Goal: Check status: Check status

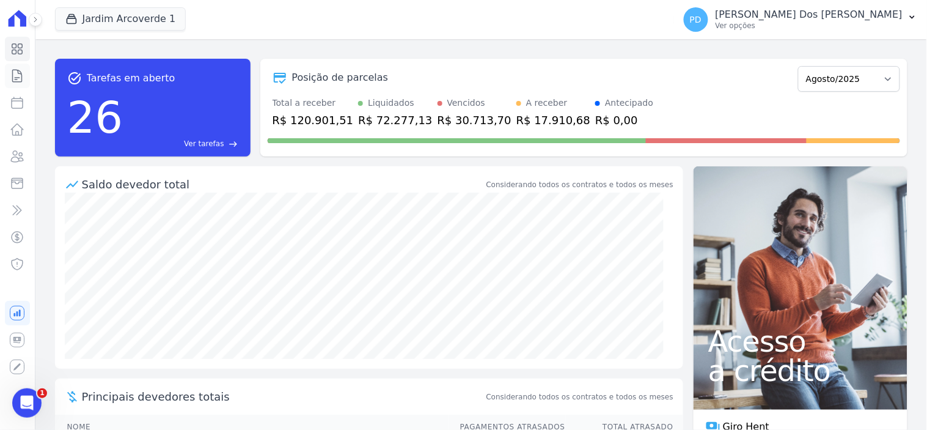
click at [13, 75] on icon at bounding box center [17, 76] width 9 height 12
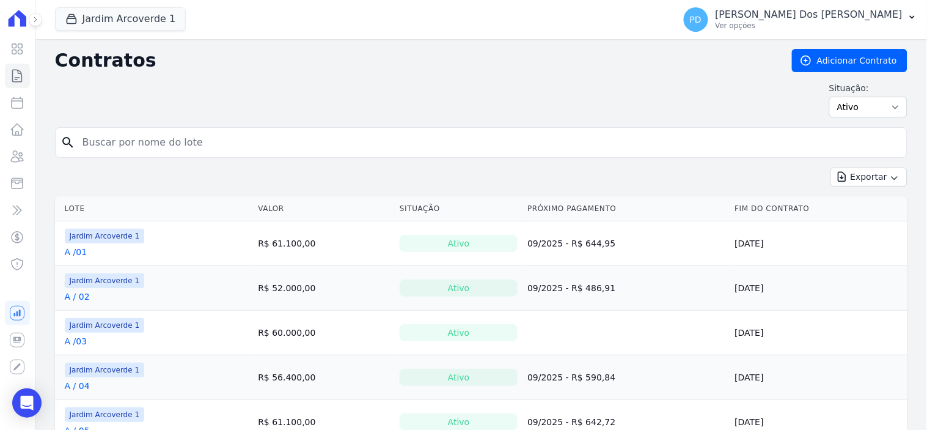
click at [118, 138] on input "search" at bounding box center [488, 142] width 827 height 24
type input "D / 07"
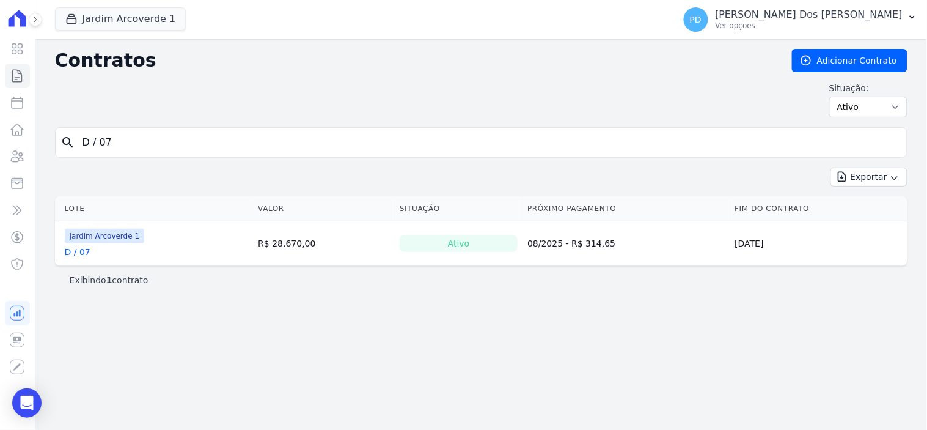
click at [83, 252] on link "D / 07" at bounding box center [78, 252] width 26 height 12
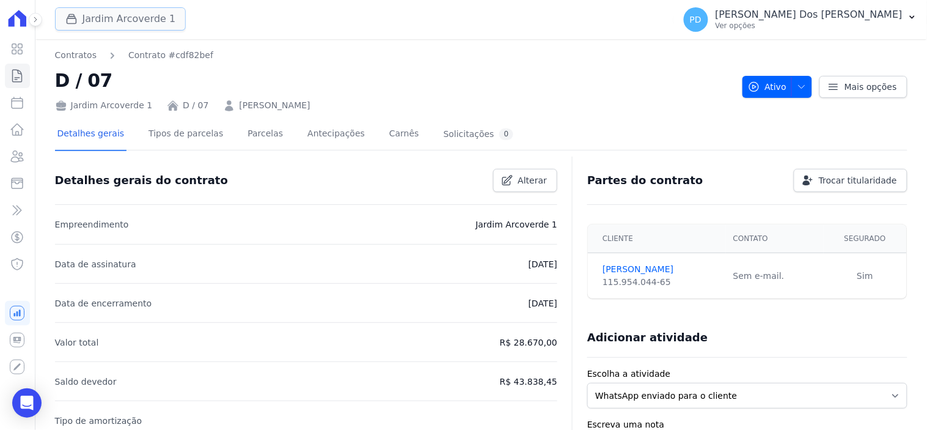
click at [129, 23] on button "Jardim Arcoverde 1" at bounding box center [120, 18] width 131 height 23
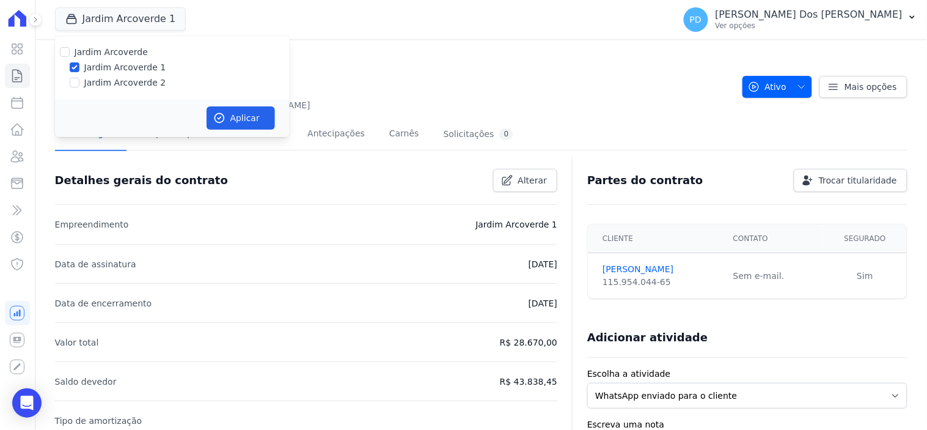
click at [522, 76] on h2 "D / 07" at bounding box center [394, 81] width 678 height 28
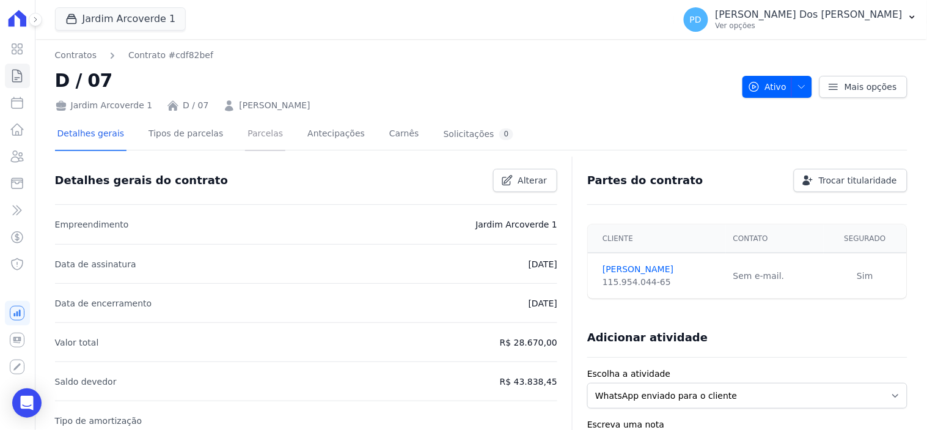
click at [245, 135] on link "Parcelas" at bounding box center [265, 135] width 40 height 32
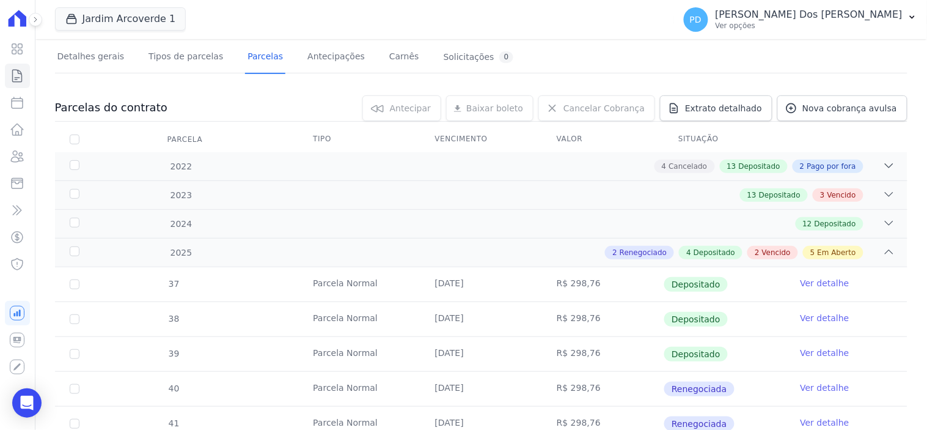
scroll to position [339, 0]
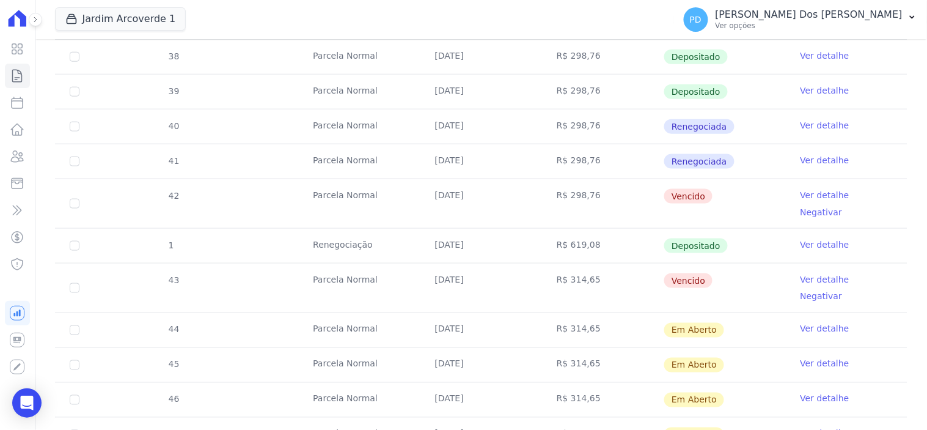
click at [801, 191] on link "Ver detalhe" at bounding box center [825, 195] width 49 height 12
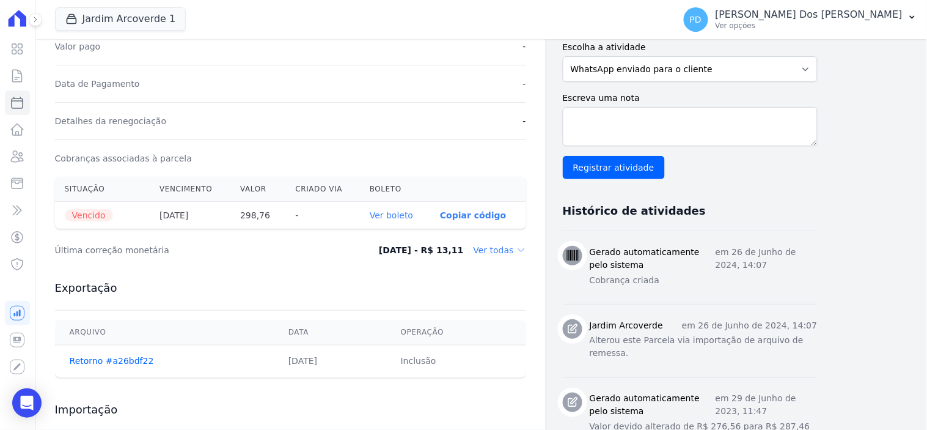
scroll to position [339, 0]
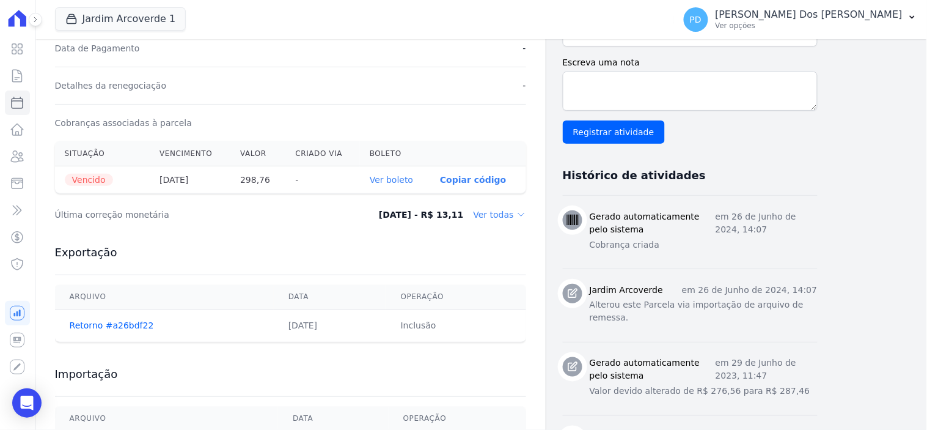
click at [386, 182] on link "Ver boleto" at bounding box center [391, 180] width 43 height 10
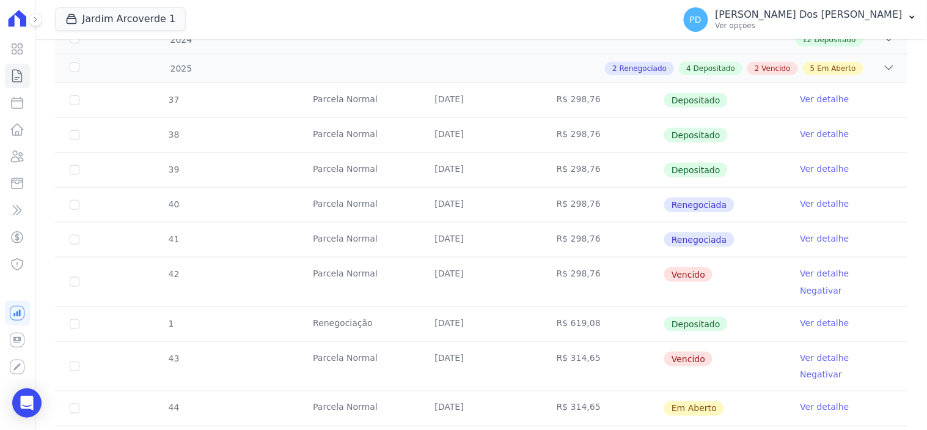
scroll to position [271, 0]
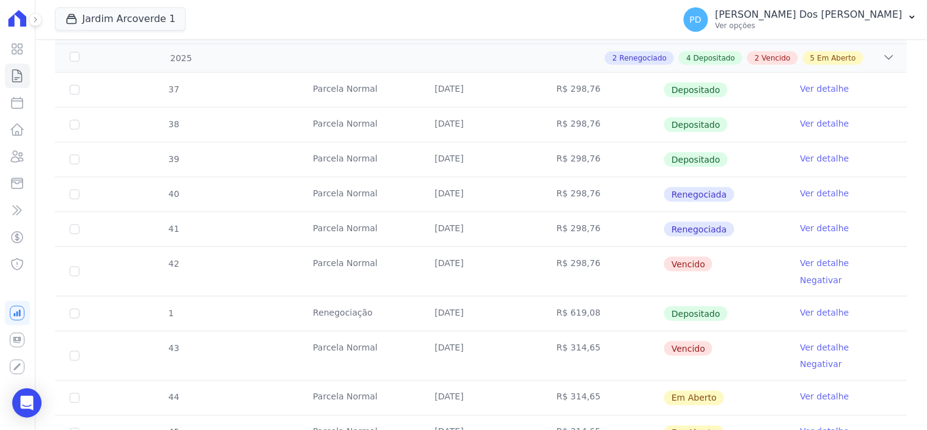
click at [808, 306] on link "Ver detalhe" at bounding box center [825, 312] width 49 height 12
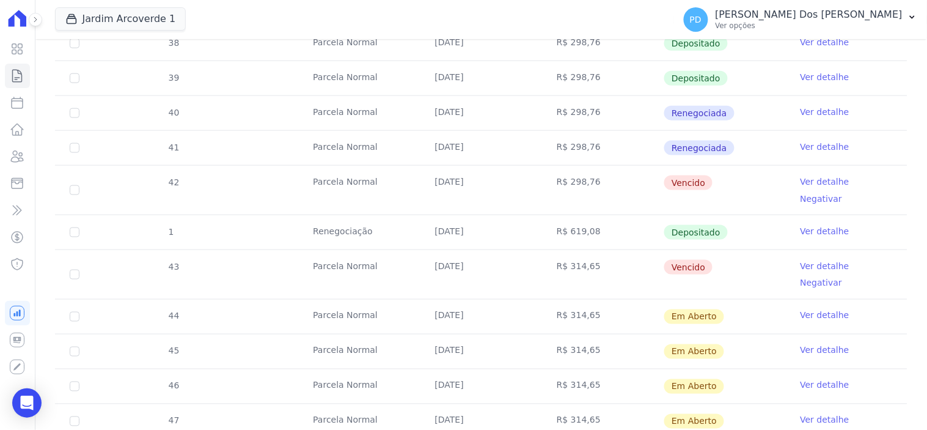
scroll to position [339, 0]
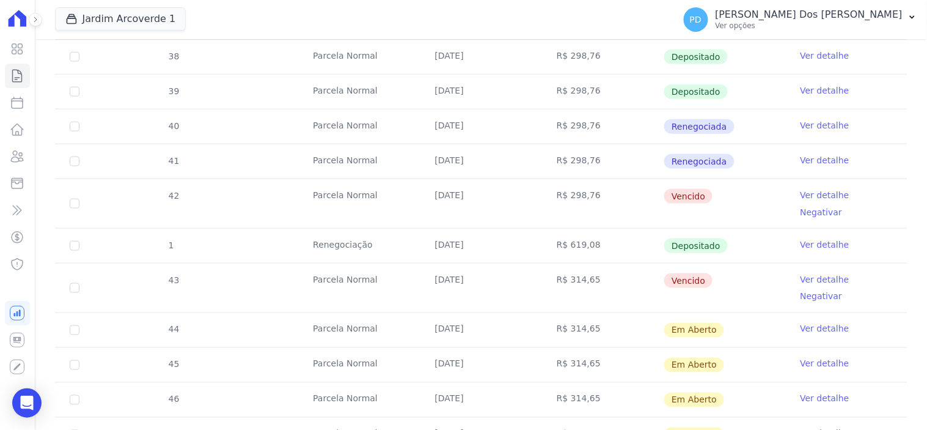
click at [808, 273] on link "Ver detalhe" at bounding box center [825, 279] width 49 height 12
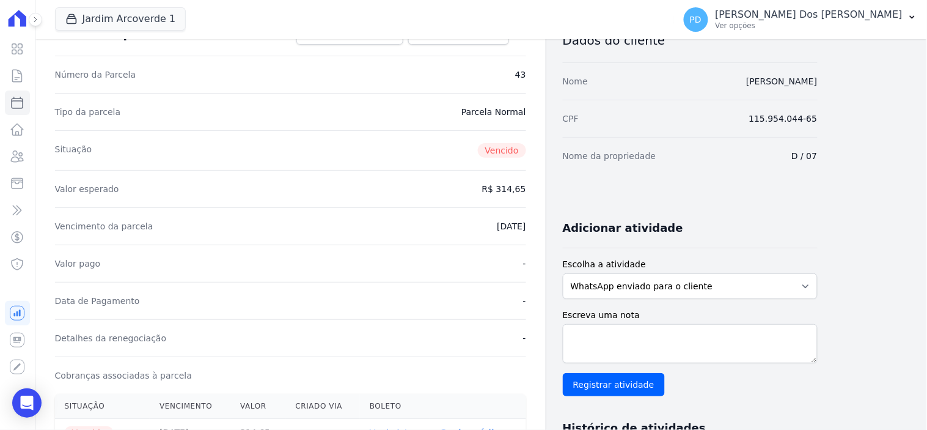
scroll to position [271, 0]
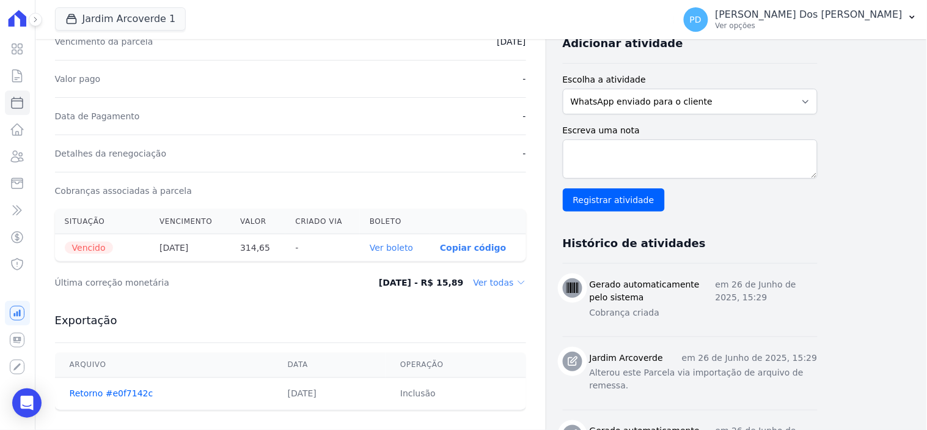
click at [405, 251] on link "Ver boleto" at bounding box center [391, 248] width 43 height 10
click at [21, 77] on icon at bounding box center [17, 75] width 15 height 15
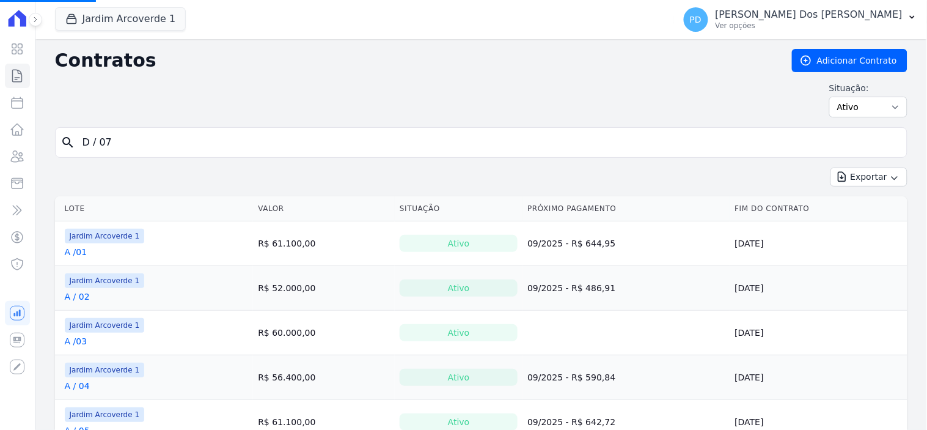
click at [193, 138] on input "D / 07" at bounding box center [488, 142] width 827 height 24
click at [162, 138] on input "D / 07" at bounding box center [488, 142] width 827 height 24
drag, startPoint x: 150, startPoint y: 138, endPoint x: 62, endPoint y: 141, distance: 88.0
click at [62, 141] on div "search D / 07" at bounding box center [481, 142] width 853 height 31
type input "E"
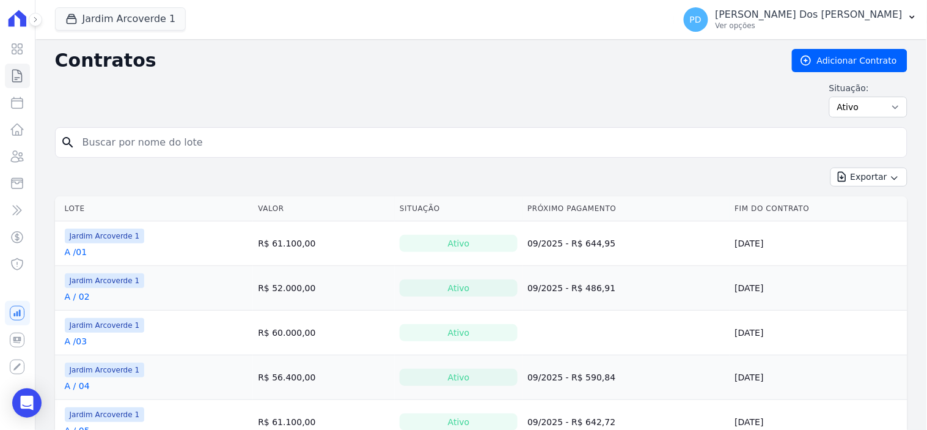
click at [117, 145] on input "search" at bounding box center [488, 142] width 827 height 24
type input "E / 15"
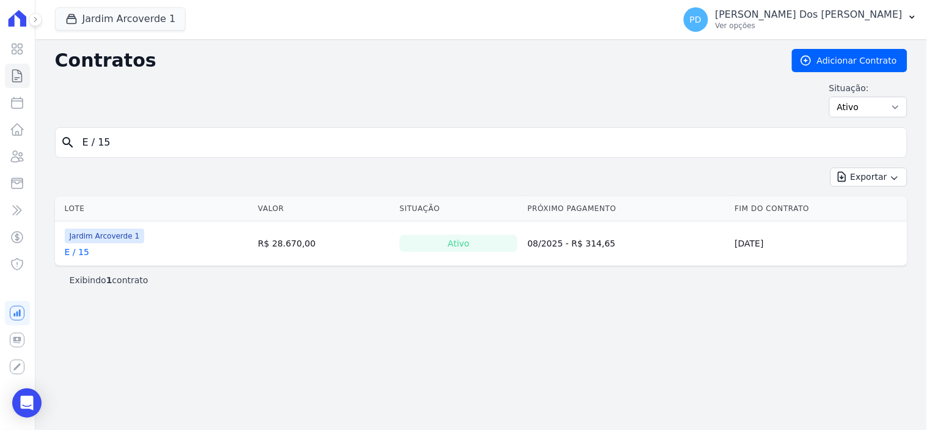
click at [78, 254] on link "E / 15" at bounding box center [77, 252] width 24 height 12
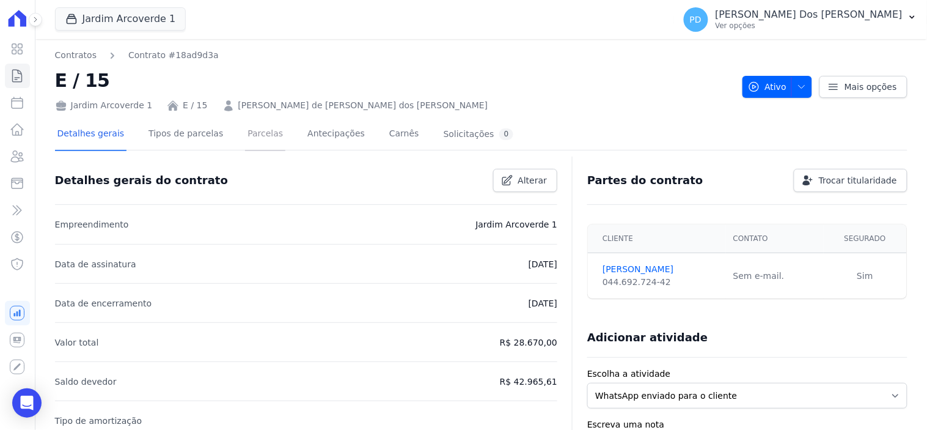
click at [252, 128] on link "Parcelas" at bounding box center [265, 135] width 40 height 32
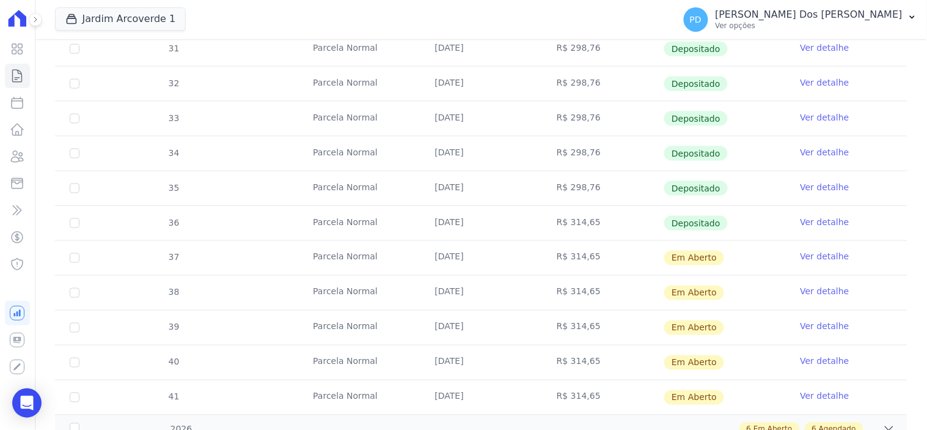
scroll to position [407, 0]
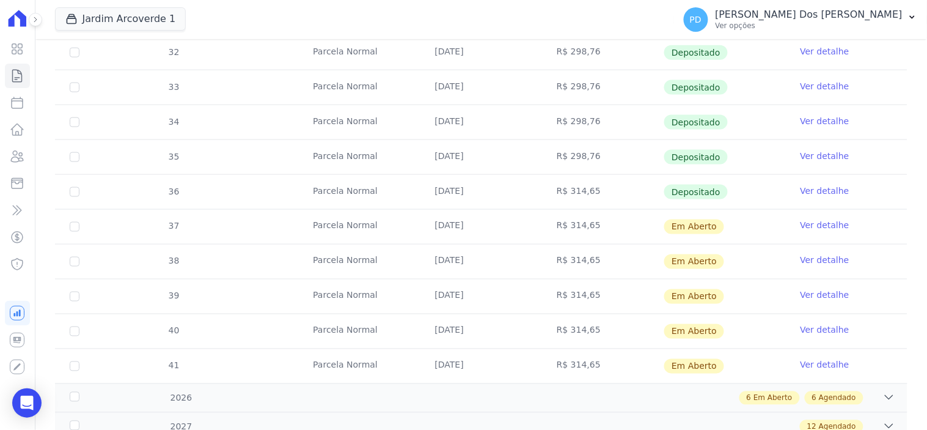
click at [803, 219] on link "Ver detalhe" at bounding box center [825, 225] width 49 height 12
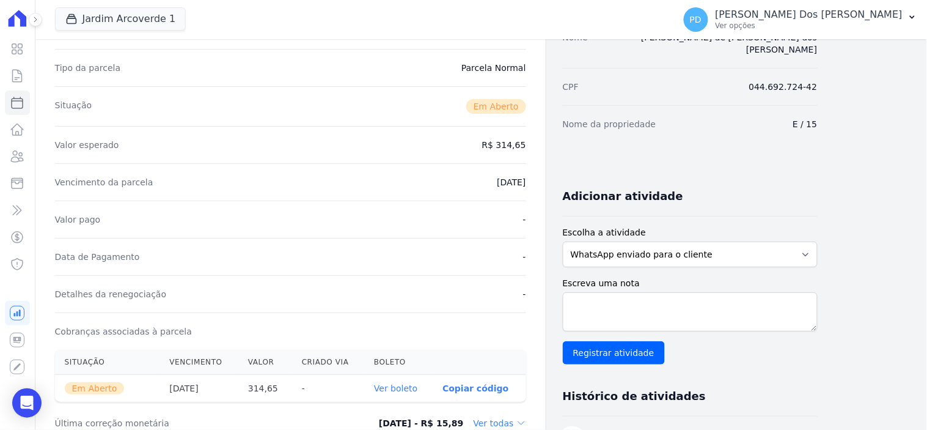
scroll to position [339, 0]
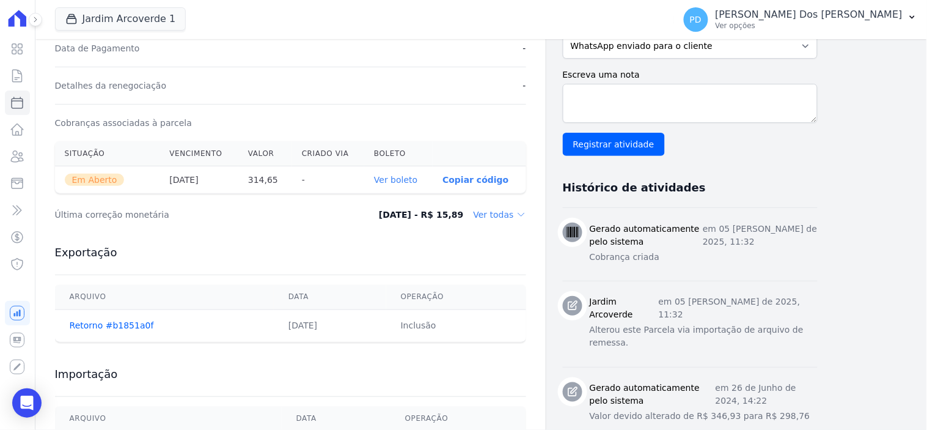
click at [411, 177] on link "Ver boleto" at bounding box center [395, 180] width 43 height 10
